Goal: Task Accomplishment & Management: Manage account settings

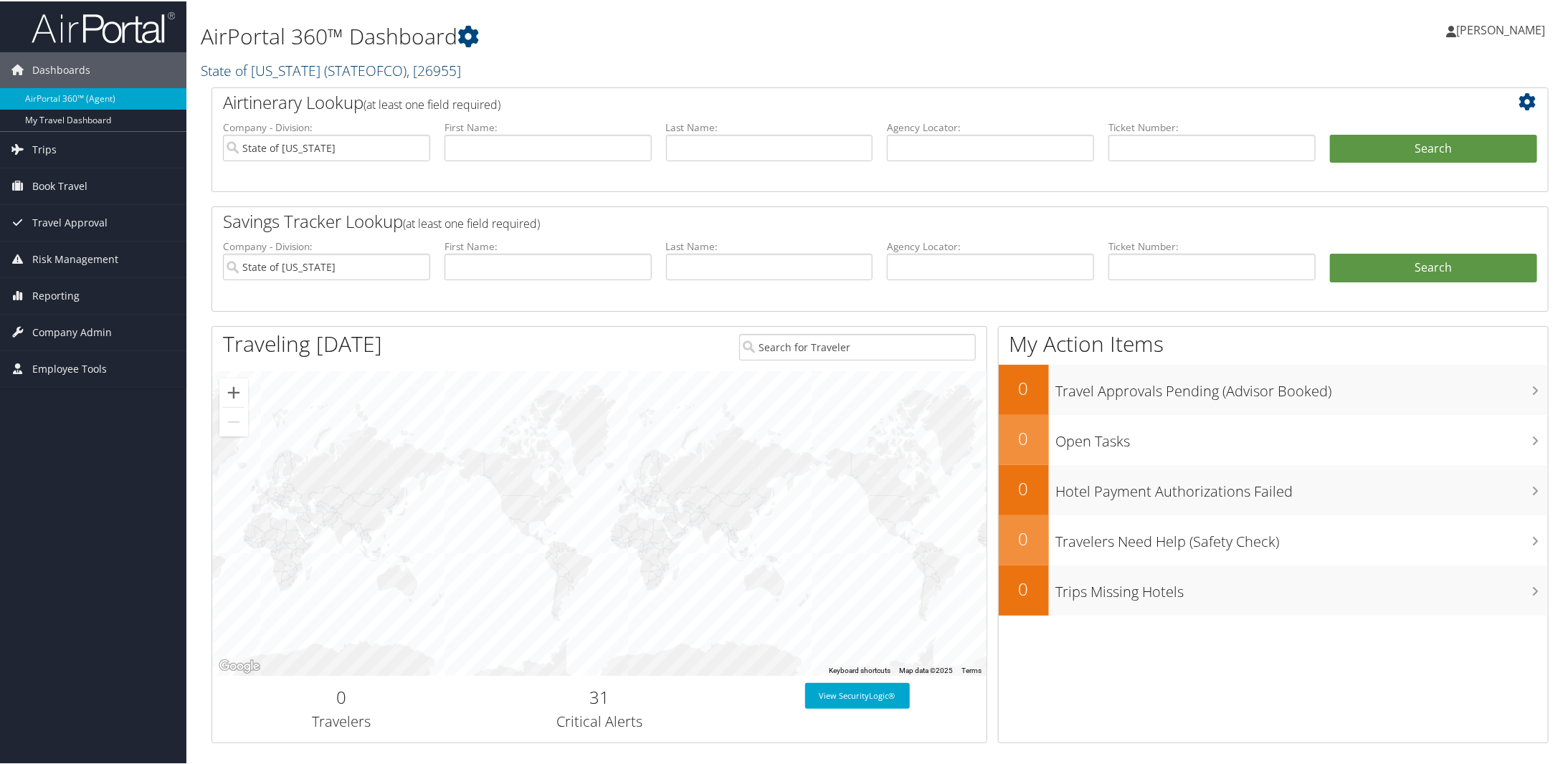
click at [374, 68] on span "( STATEOFCO )" at bounding box center [365, 68] width 82 height 19
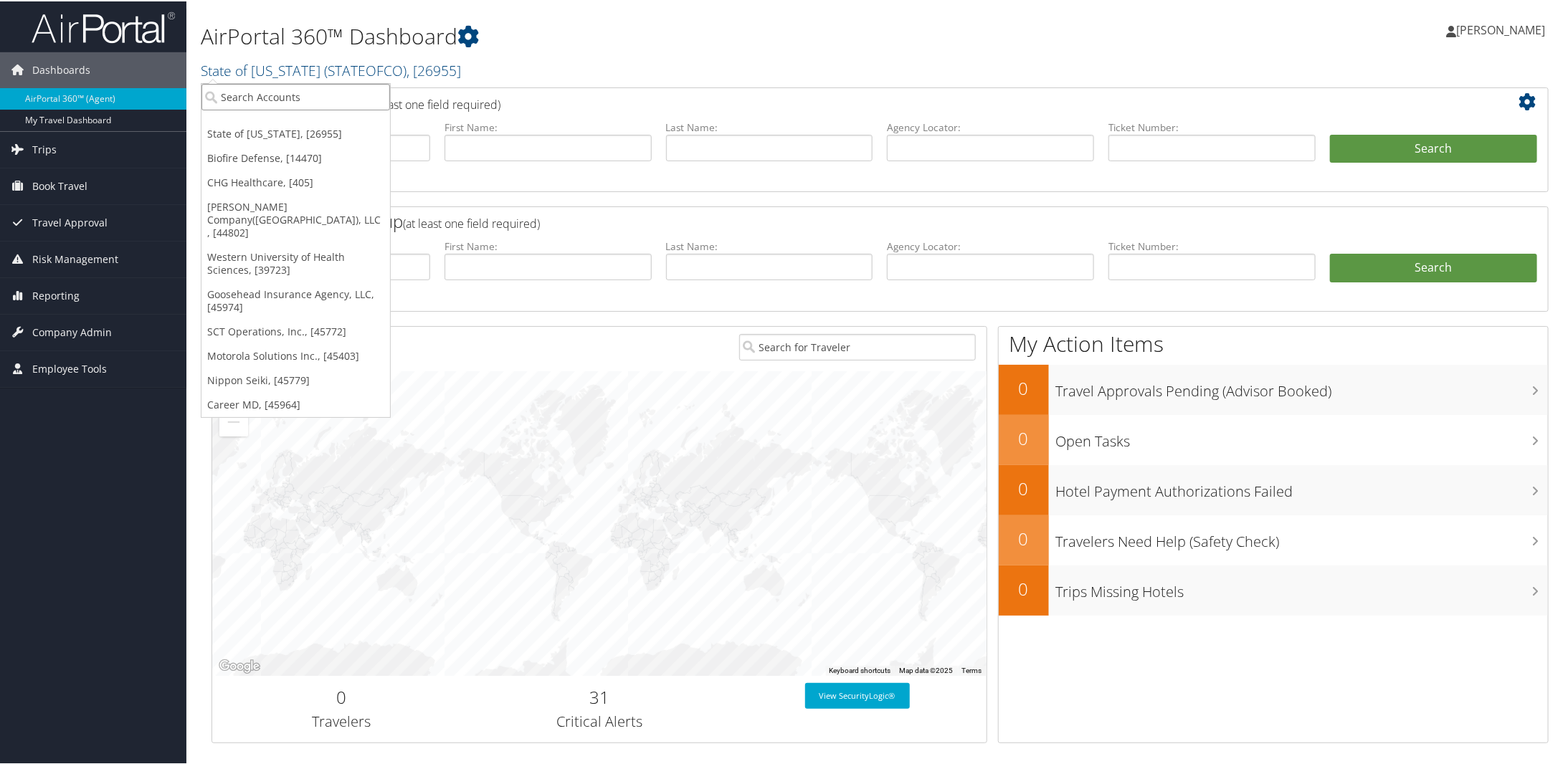
click at [284, 100] on input "search" at bounding box center [296, 95] width 189 height 26
paste input "Mental Health Travel"
type input "Mental Health Travel"
click at [562, 51] on div "AirPortal 360™ Dashboard State of [US_STATE] ( STATEOFCO ) , [ 26955 ] State of…" at bounding box center [653, 44] width 906 height 73
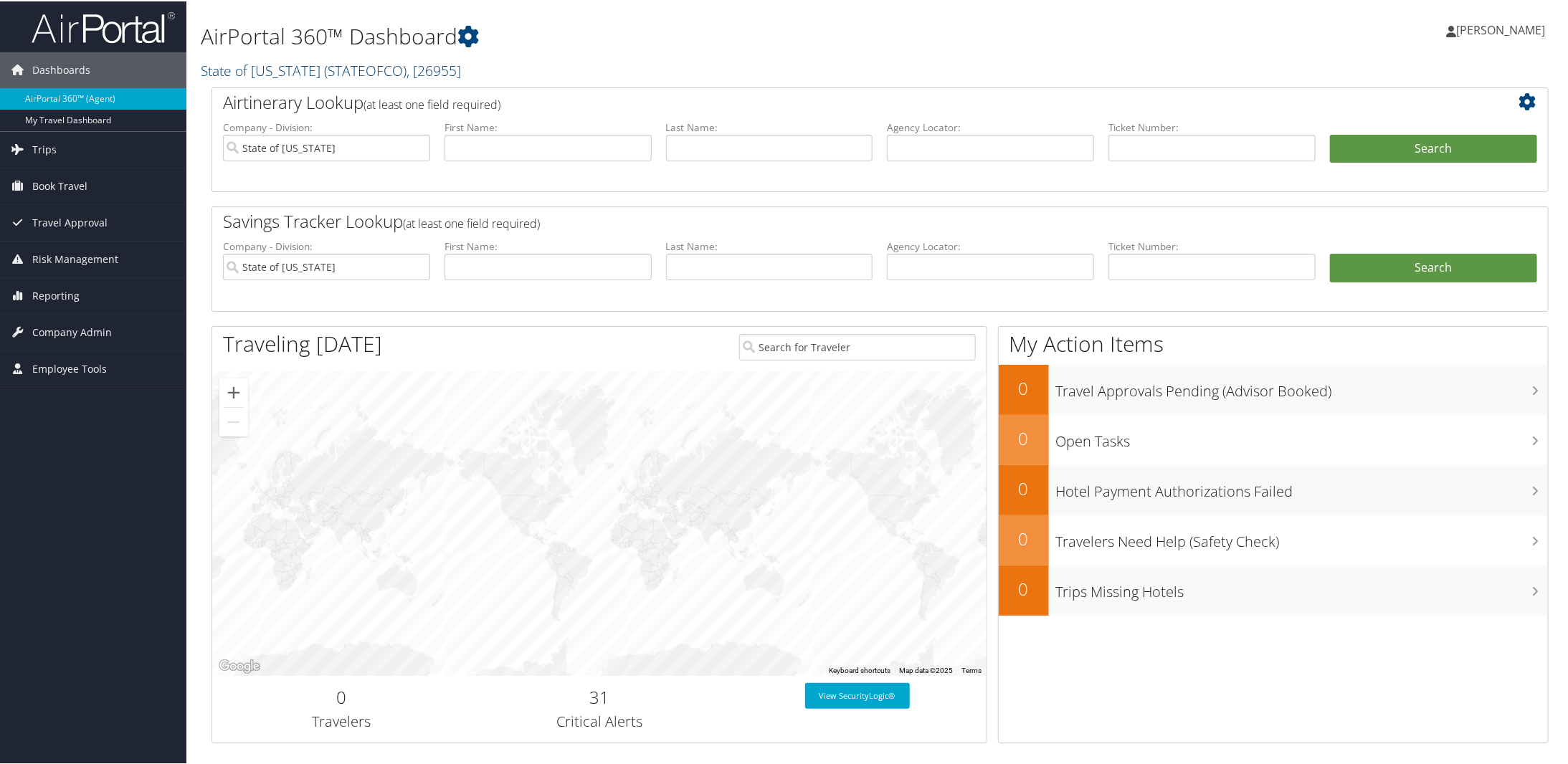
click at [325, 69] on span "( STATEOFCO )" at bounding box center [365, 68] width 82 height 19
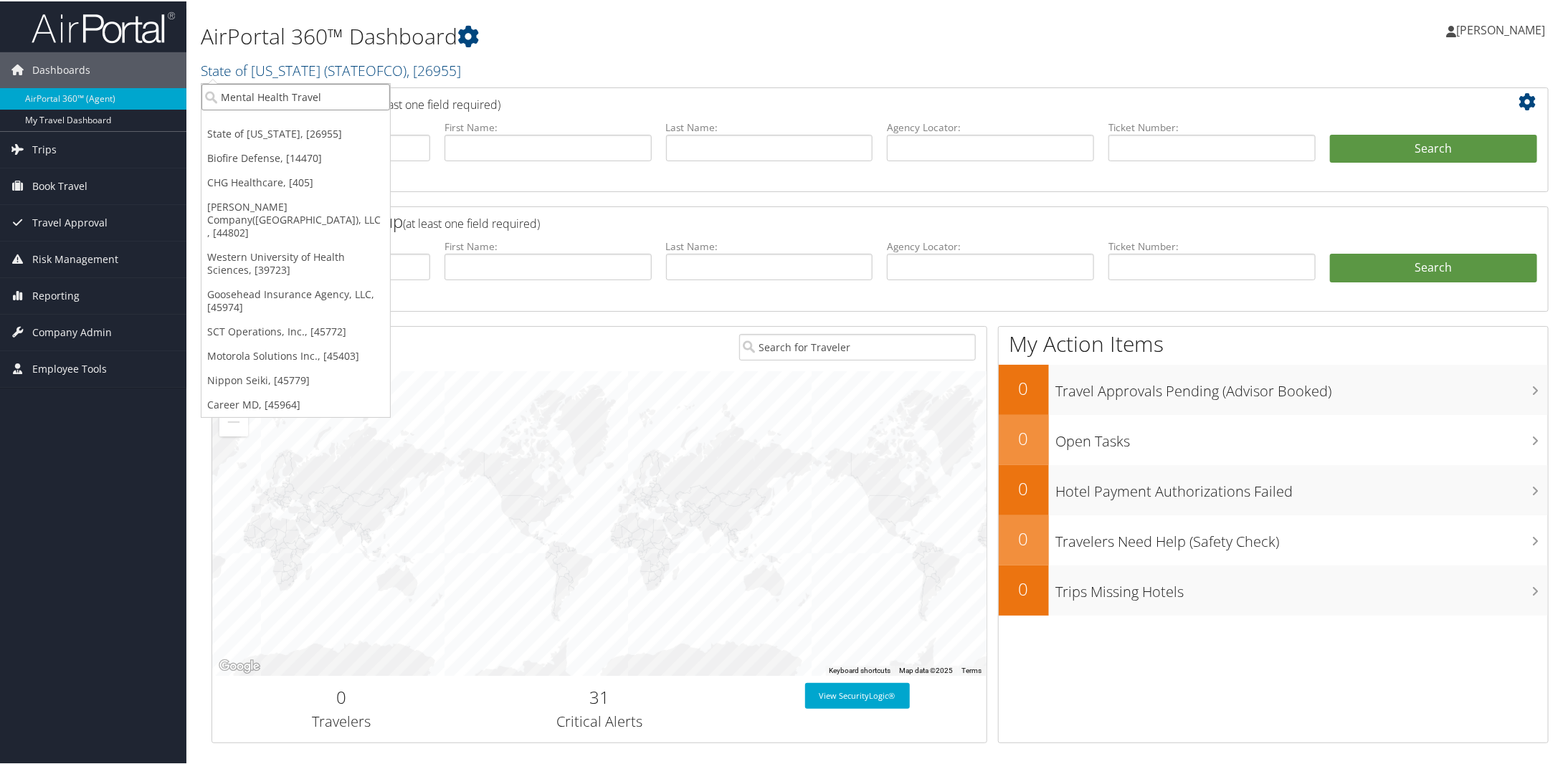
click at [290, 101] on input "Mental Health Travel" at bounding box center [296, 95] width 189 height 26
paste input "Southern Proverty Law Center"
type input "Southern Proverty Law Center"
click at [381, 97] on input "Southern Proverty Law Center" at bounding box center [296, 95] width 189 height 26
paste input "Southern Proverty Law Center"
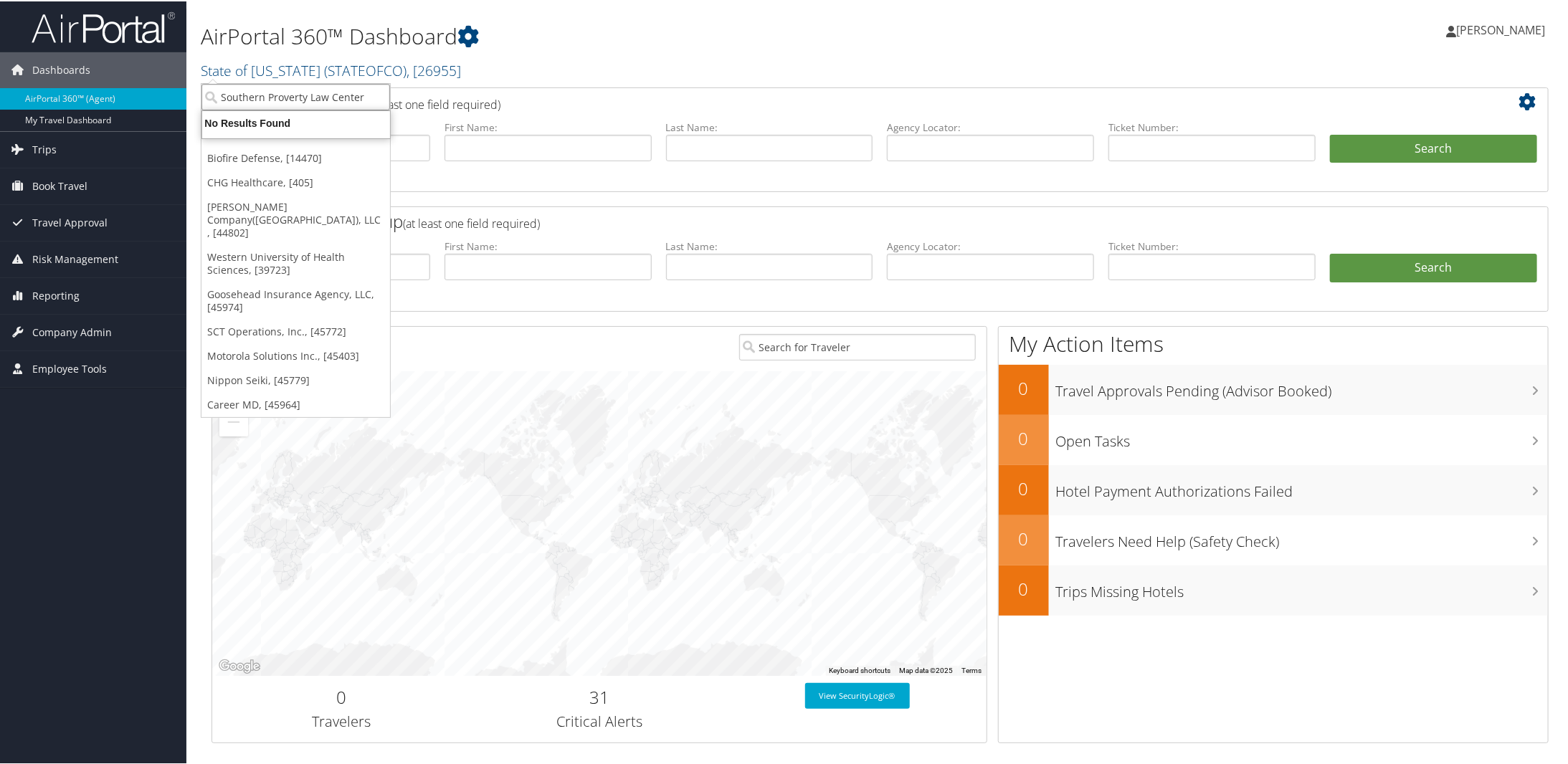
type input "Southern Proverty Law Center"
click at [374, 96] on input "Southern Proverty Law Center" at bounding box center [296, 95] width 189 height 26
paste input "[PERSON_NAME] MSO"
type input "[PERSON_NAME] MSO"
